Goal: Task Accomplishment & Management: Use online tool/utility

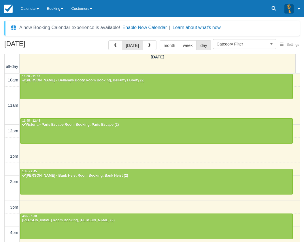
select select
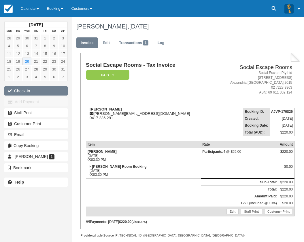
click at [31, 89] on button "Check-in" at bounding box center [35, 90] width 63 height 9
